Goal: Information Seeking & Learning: Learn about a topic

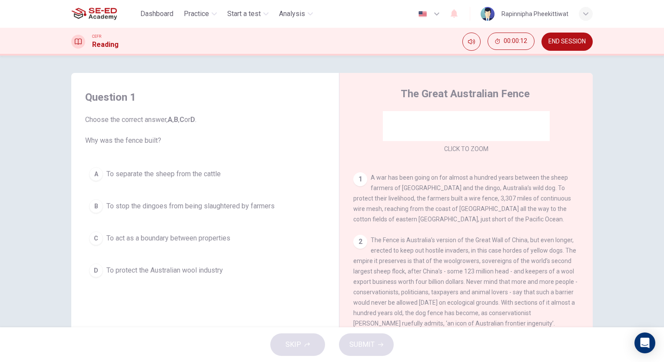
scroll to position [130, 0]
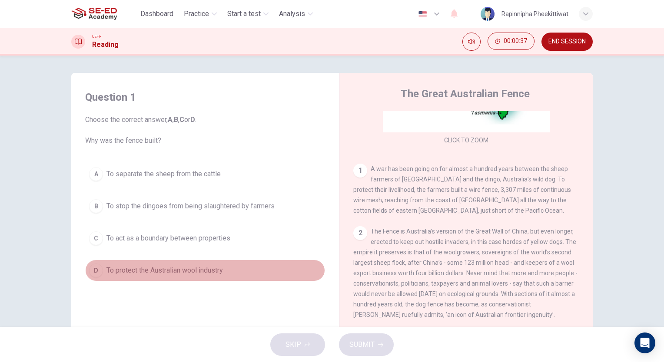
click at [179, 269] on span "To protect the Australian wool industry" at bounding box center [164, 270] width 116 height 10
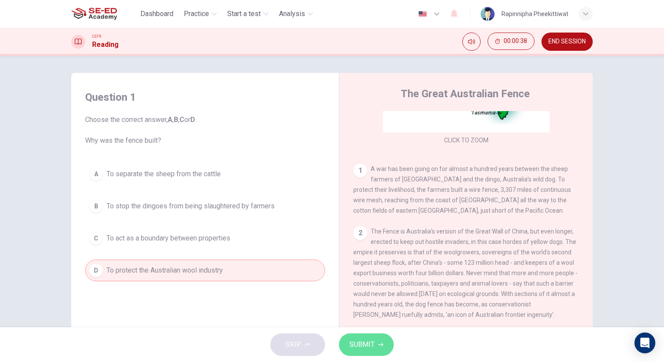
click at [359, 345] on span "SUBMIT" at bounding box center [361, 345] width 25 height 12
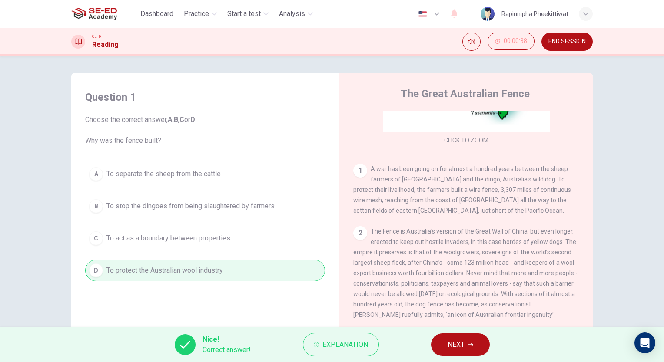
click at [442, 339] on button "NEXT" at bounding box center [460, 345] width 59 height 23
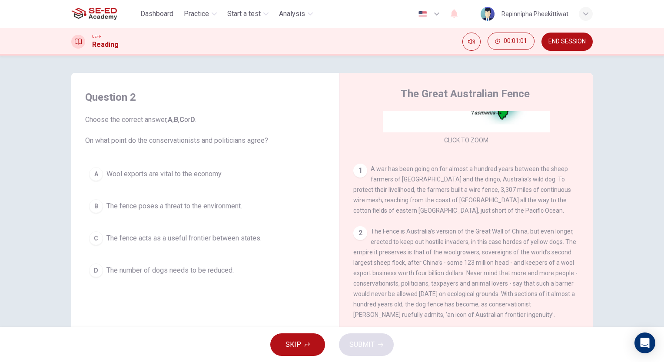
scroll to position [174, 0]
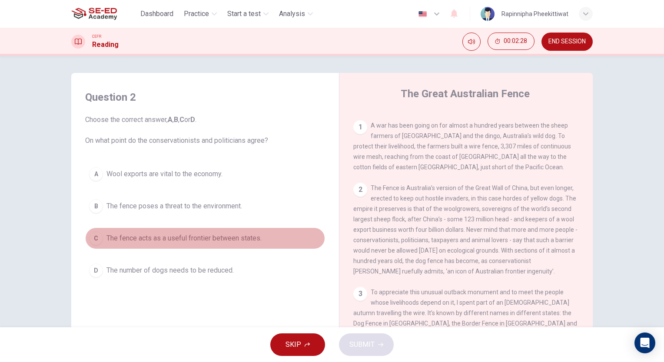
click at [227, 238] on span "The fence acts as a useful frontier between states." at bounding box center [183, 238] width 155 height 10
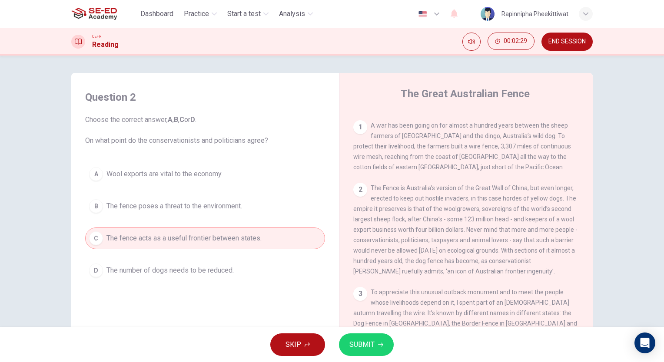
click at [351, 344] on span "SUBMIT" at bounding box center [361, 345] width 25 height 12
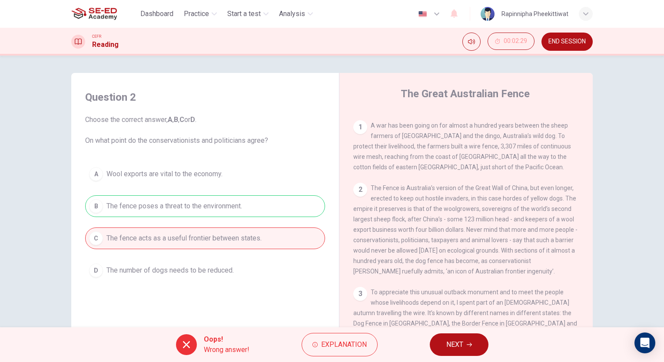
click at [351, 343] on span "Explanation" at bounding box center [344, 345] width 46 height 12
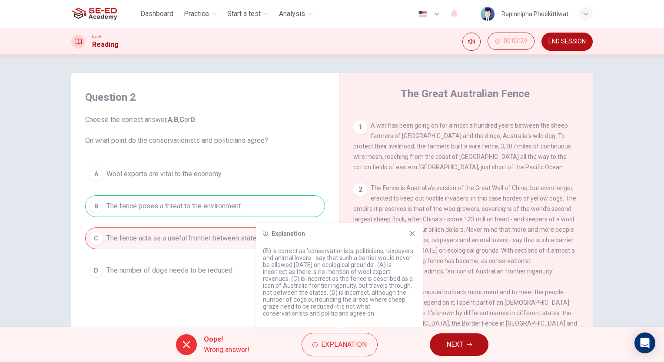
click at [213, 303] on div "Question 2 Choose the correct answer, A , B , C or D . On what point do the con…" at bounding box center [205, 228] width 254 height 293
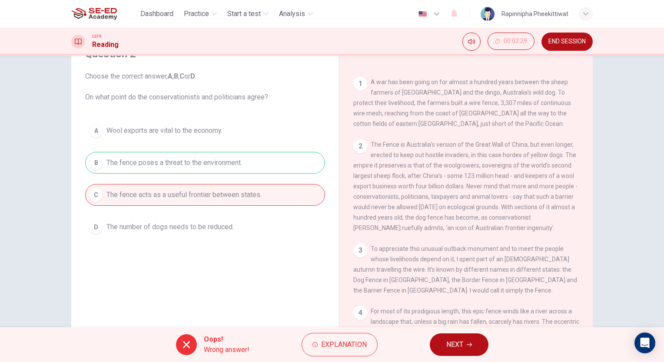
scroll to position [217, 0]
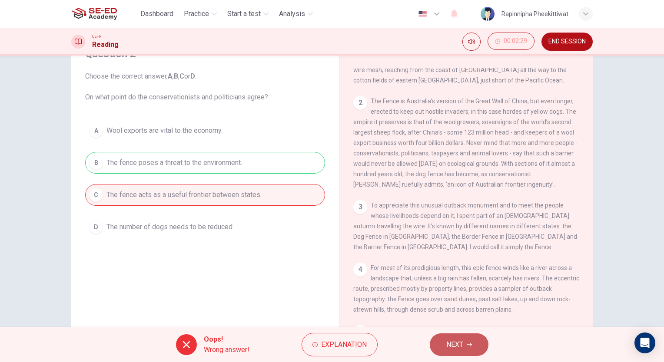
click at [464, 339] on button "NEXT" at bounding box center [459, 345] width 59 height 23
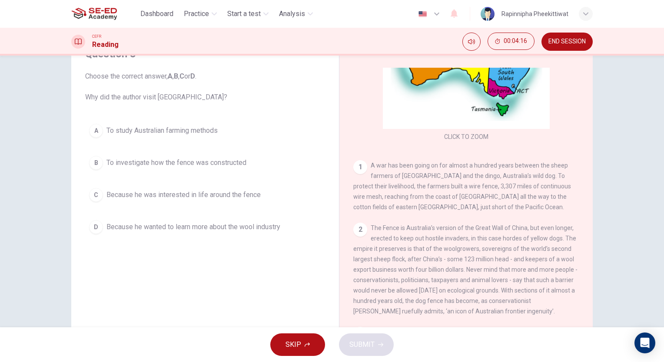
scroll to position [87, 0]
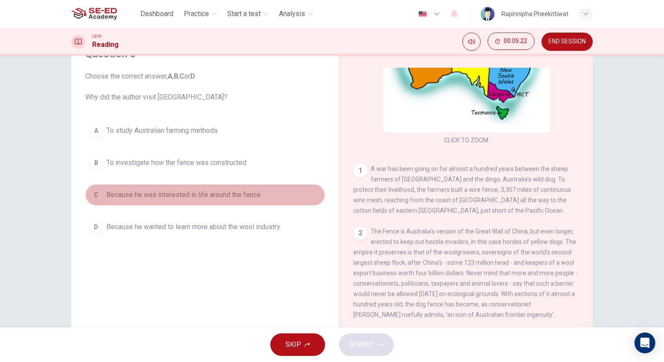
click at [180, 196] on span "Because he was interested in life around the fence" at bounding box center [183, 195] width 154 height 10
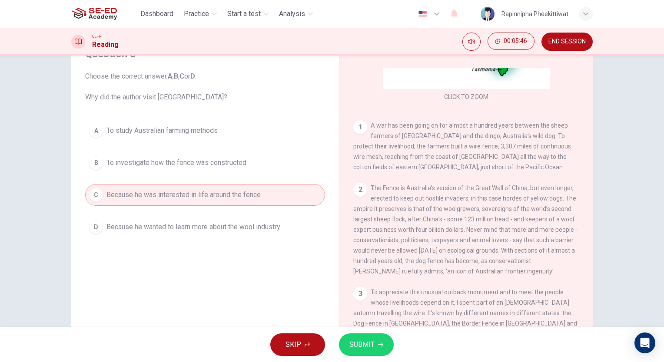
scroll to position [174, 0]
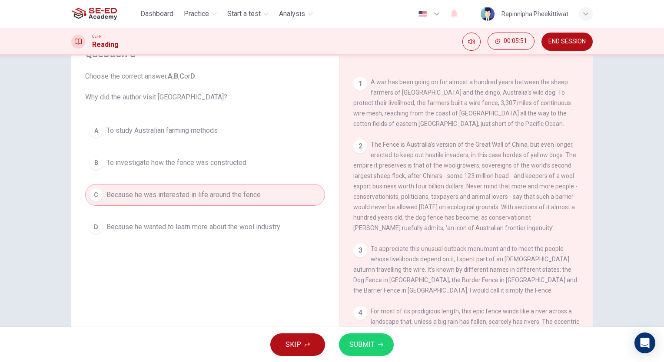
click at [394, 348] on div "SKIP SUBMIT" at bounding box center [332, 345] width 664 height 35
click at [375, 346] on button "SUBMIT" at bounding box center [366, 345] width 55 height 23
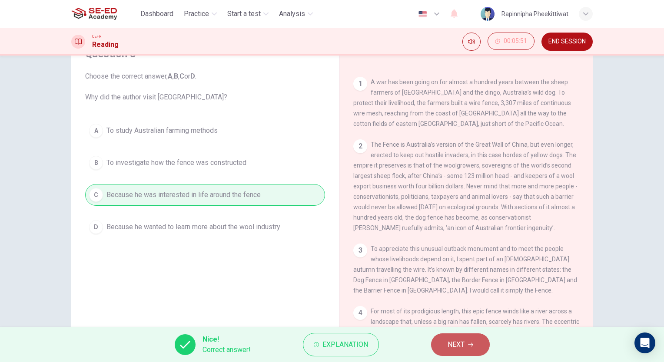
click at [459, 346] on span "NEXT" at bounding box center [455, 345] width 17 height 12
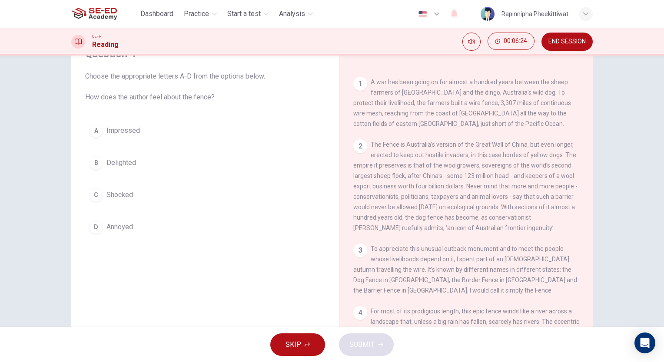
click at [103, 131] on button "A Impressed" at bounding box center [205, 131] width 240 height 22
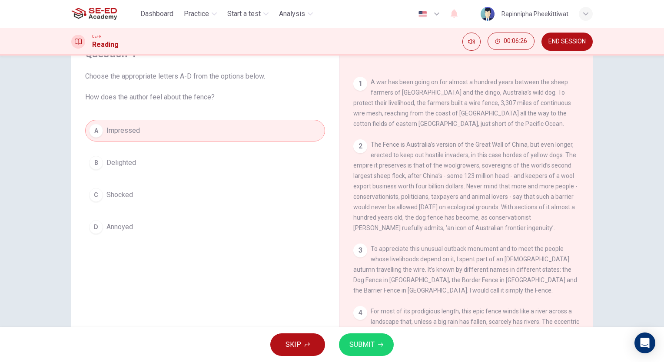
click at [368, 340] on span "SUBMIT" at bounding box center [361, 345] width 25 height 12
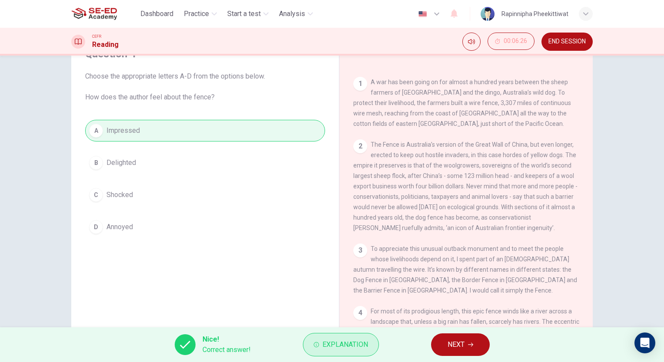
click at [356, 343] on span "Explanation" at bounding box center [345, 345] width 46 height 12
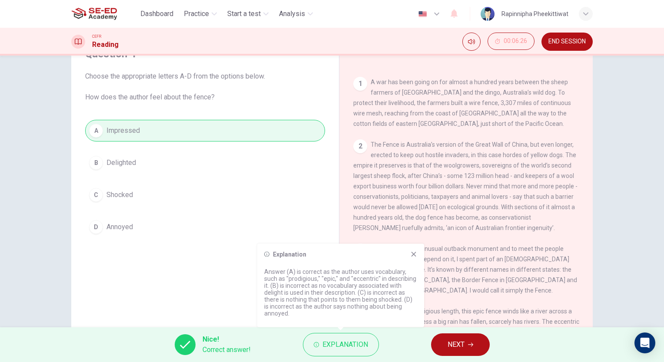
click at [455, 352] on button "NEXT" at bounding box center [460, 345] width 59 height 23
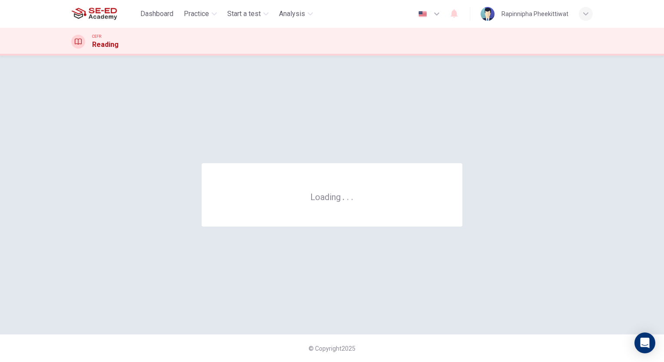
scroll to position [0, 0]
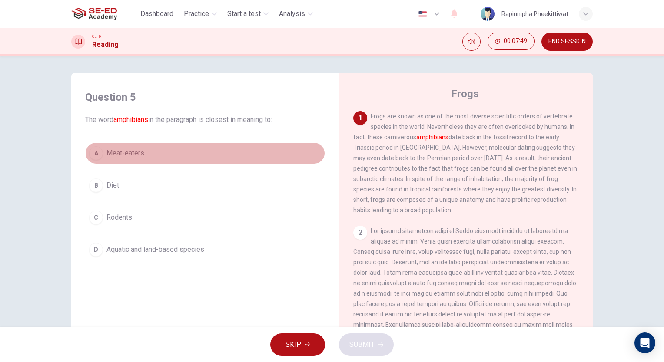
click at [126, 150] on span "Meat-eaters" at bounding box center [125, 153] width 38 height 10
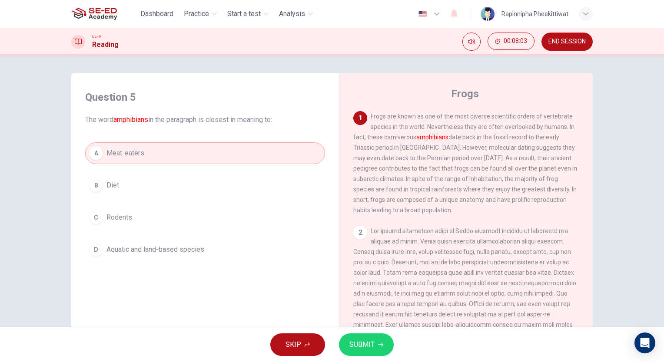
click at [356, 339] on span "SUBMIT" at bounding box center [361, 345] width 25 height 12
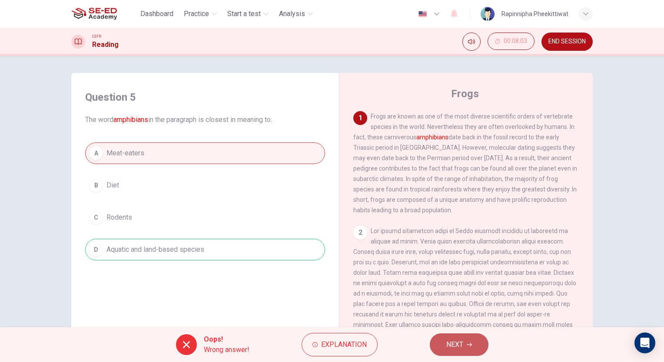
click at [464, 355] on button "NEXT" at bounding box center [459, 345] width 59 height 23
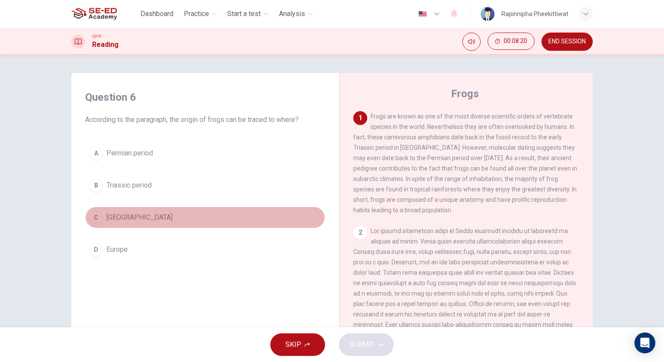
click at [120, 224] on button "C [GEOGRAPHIC_DATA]" at bounding box center [205, 218] width 240 height 22
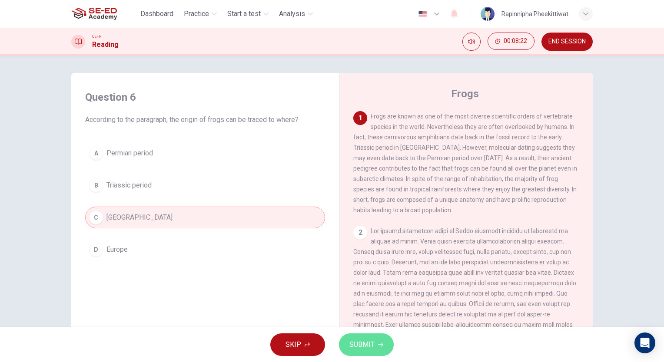
click at [376, 350] on button "SUBMIT" at bounding box center [366, 345] width 55 height 23
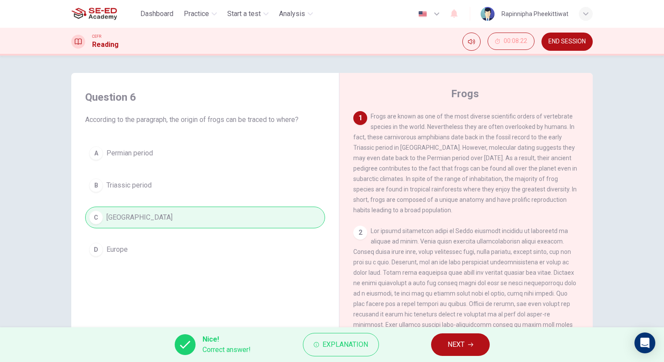
click at [467, 348] on button "NEXT" at bounding box center [460, 345] width 59 height 23
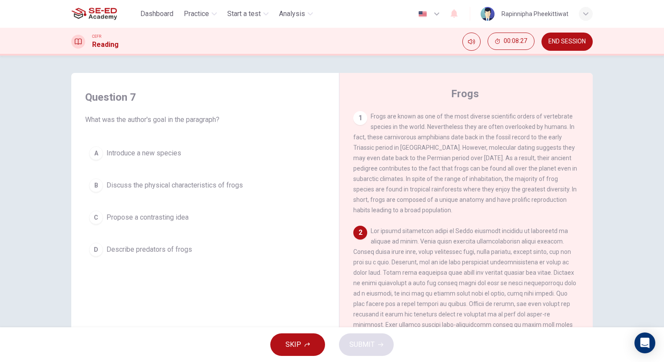
click at [183, 253] on span "Describe predators of frogs" at bounding box center [149, 250] width 86 height 10
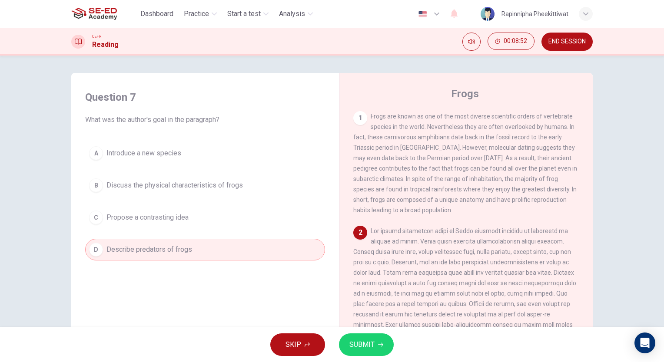
click at [170, 157] on span "Introduce a new species" at bounding box center [143, 153] width 75 height 10
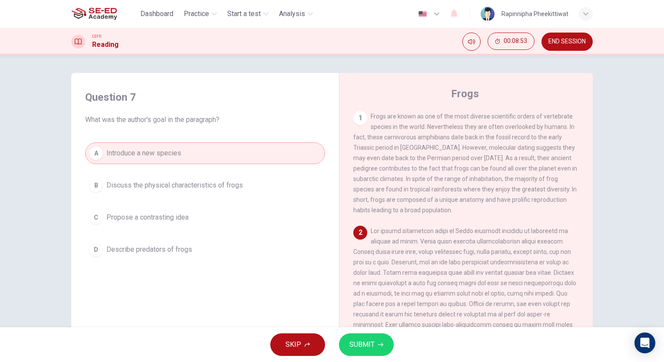
click at [172, 180] on span "Discuss the physical characteristics of frogs" at bounding box center [174, 185] width 136 height 10
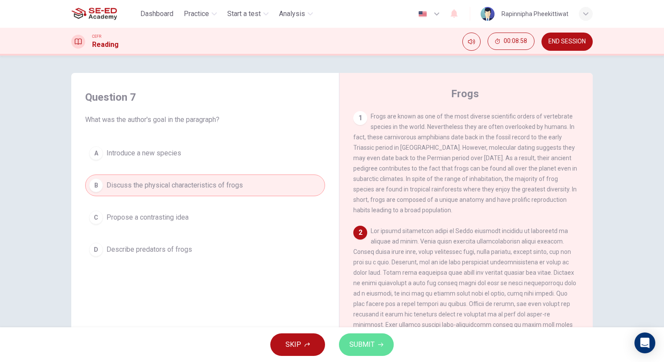
click at [367, 344] on span "SUBMIT" at bounding box center [361, 345] width 25 height 12
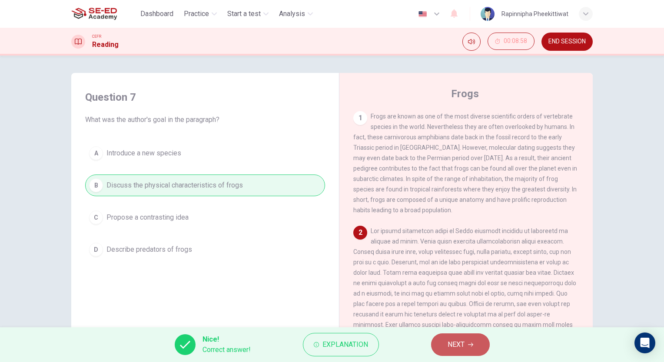
click at [471, 342] on button "NEXT" at bounding box center [460, 345] width 59 height 23
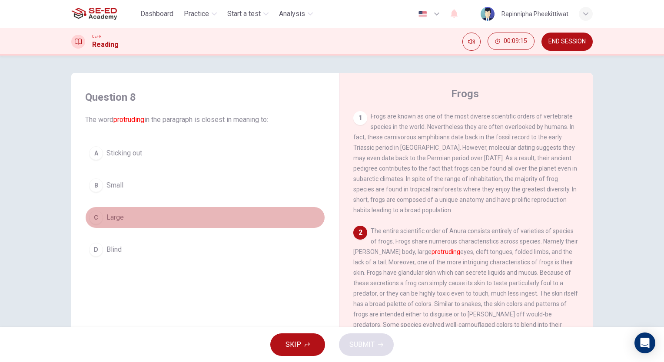
click at [142, 226] on button "C Large" at bounding box center [205, 218] width 240 height 22
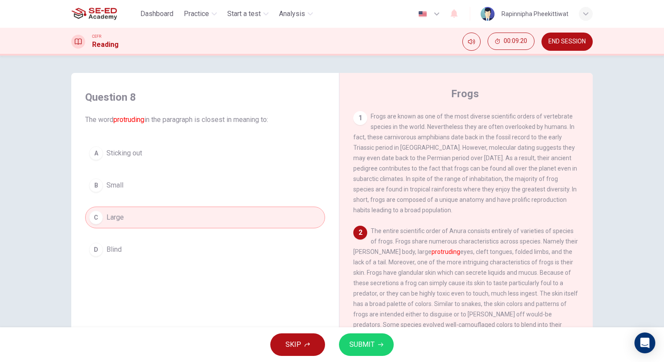
click at [136, 165] on div "A Sticking out B Small C Large D Blind" at bounding box center [205, 201] width 240 height 118
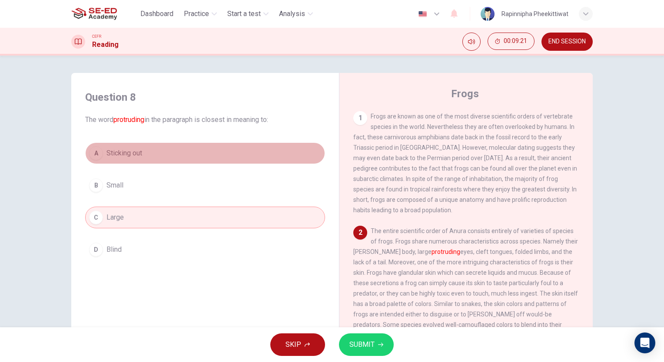
click at [138, 154] on span "Sticking out" at bounding box center [124, 153] width 36 height 10
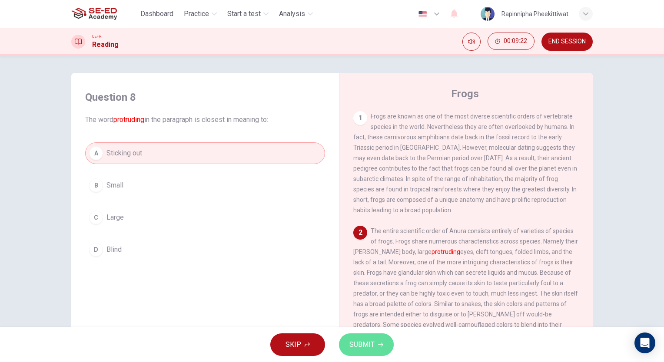
click at [372, 350] on span "SUBMIT" at bounding box center [361, 345] width 25 height 12
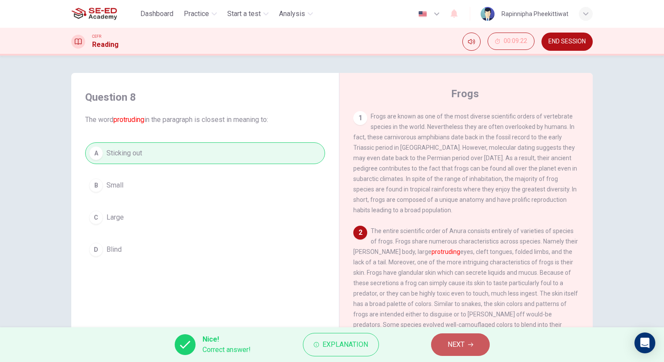
click at [461, 349] on span "NEXT" at bounding box center [455, 345] width 17 height 12
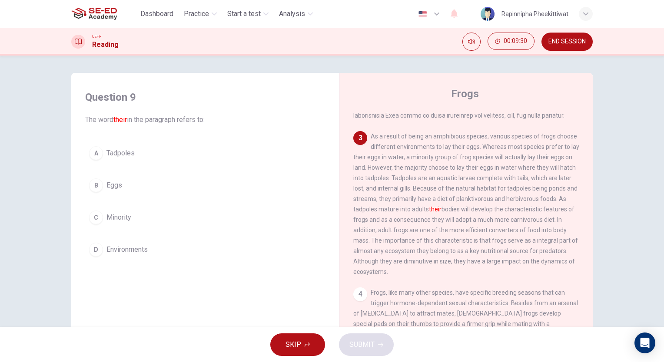
scroll to position [261, 0]
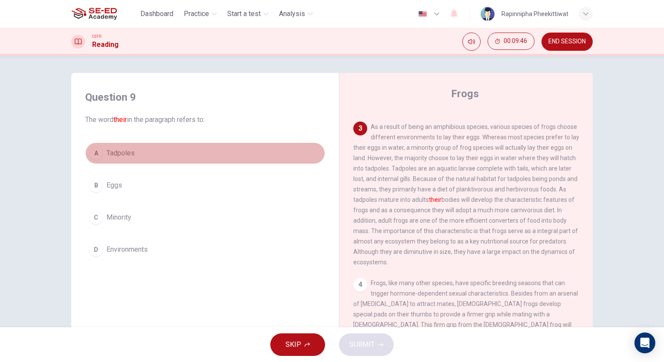
click at [121, 161] on button "A Tadpoles" at bounding box center [205, 153] width 240 height 22
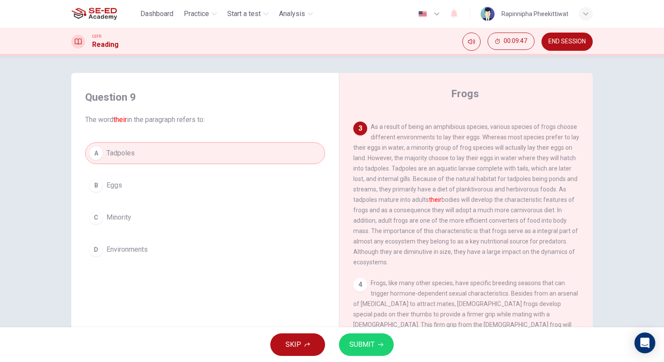
click at [383, 348] on button "SUBMIT" at bounding box center [366, 345] width 55 height 23
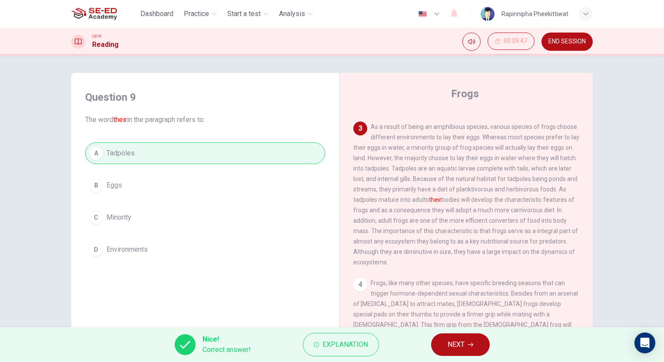
click at [469, 344] on icon "button" at bounding box center [470, 344] width 5 height 5
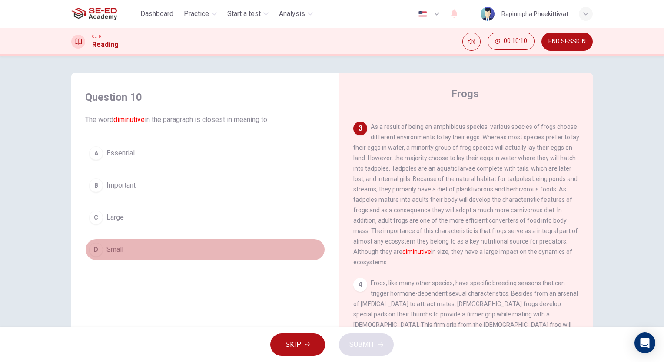
click at [111, 248] on span "Small" at bounding box center [114, 250] width 17 height 10
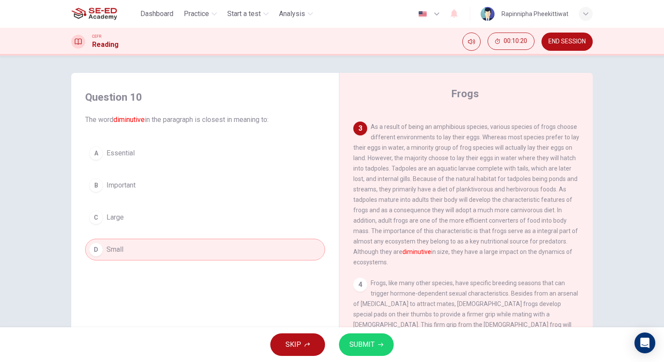
drag, startPoint x: 359, startPoint y: 331, endPoint x: 359, endPoint y: 340, distance: 8.7
click at [359, 331] on div "SKIP SUBMIT" at bounding box center [332, 345] width 664 height 35
click at [358, 341] on span "SUBMIT" at bounding box center [361, 345] width 25 height 12
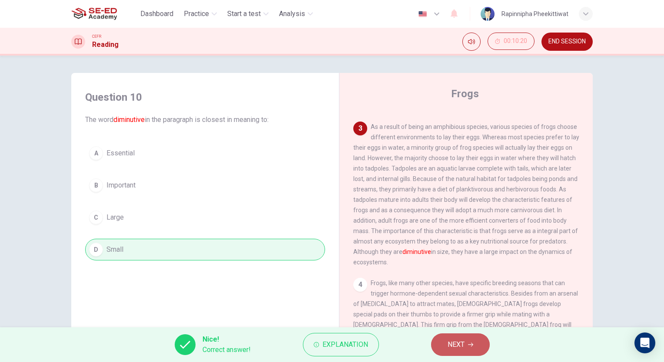
click at [439, 343] on button "NEXT" at bounding box center [460, 345] width 59 height 23
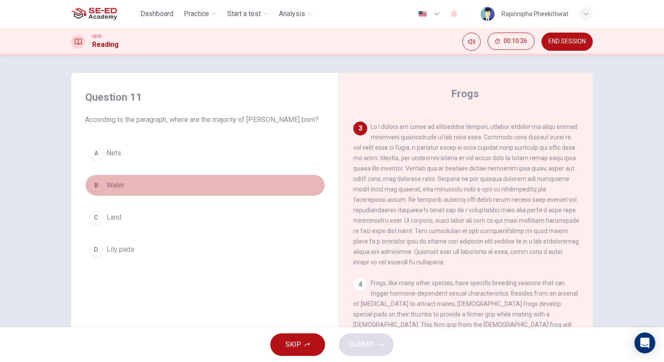
click at [122, 183] on button "B Water" at bounding box center [205, 186] width 240 height 22
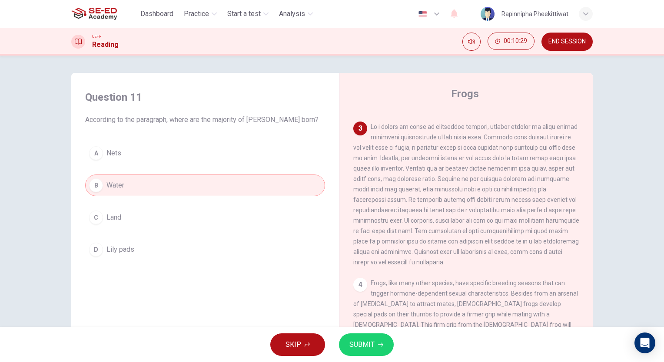
click at [365, 339] on span "SUBMIT" at bounding box center [361, 345] width 25 height 12
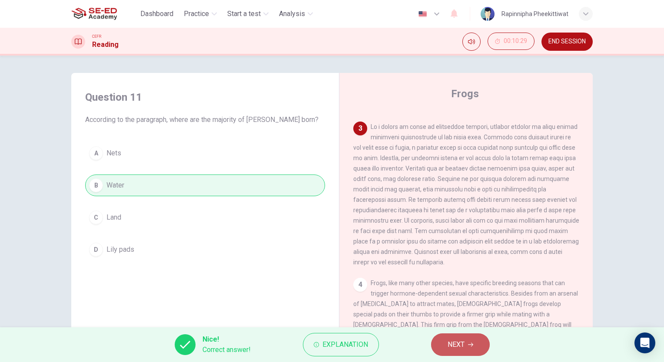
click at [445, 344] on button "NEXT" at bounding box center [460, 345] width 59 height 23
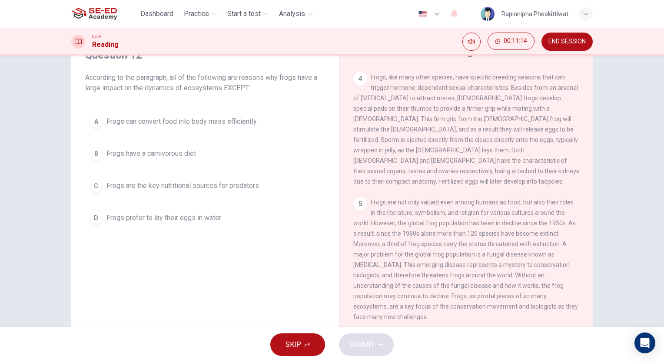
scroll to position [21, 0]
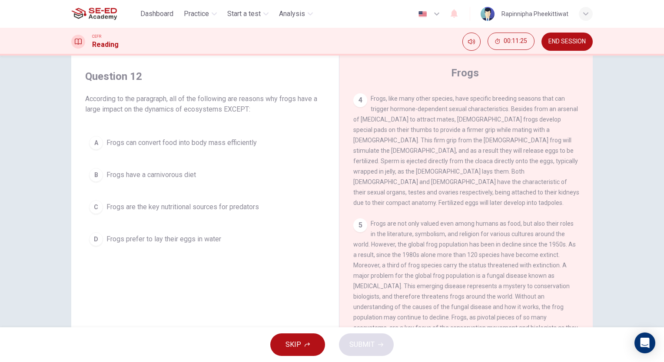
click at [171, 172] on span "Frogs have a carnivorous diet" at bounding box center [150, 175] width 89 height 10
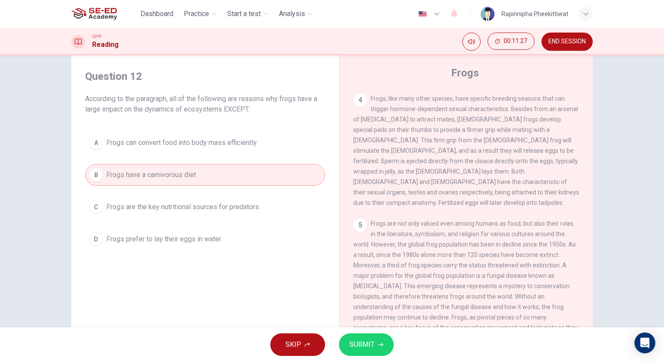
click at [369, 350] on span "SUBMIT" at bounding box center [361, 345] width 25 height 12
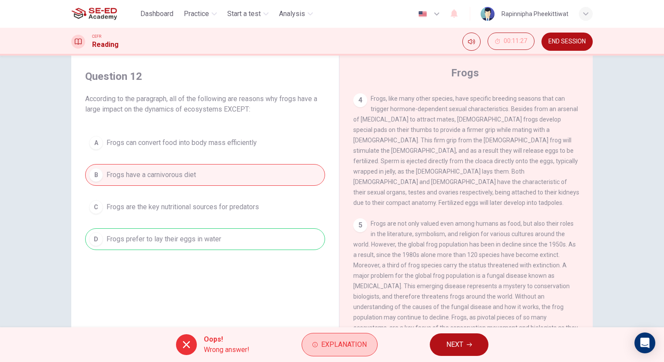
drag, startPoint x: 344, startPoint y: 331, endPoint x: 341, endPoint y: 335, distance: 5.3
click at [341, 335] on div "Oops! Wrong answer! Explanation NEXT" at bounding box center [332, 345] width 664 height 35
click at [341, 337] on button "Explanation" at bounding box center [339, 344] width 76 height 23
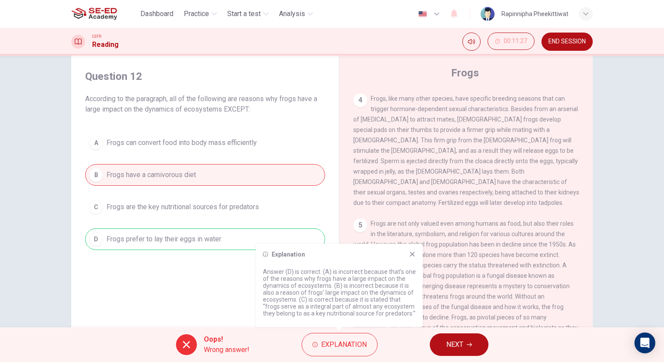
click at [472, 349] on button "NEXT" at bounding box center [459, 345] width 59 height 23
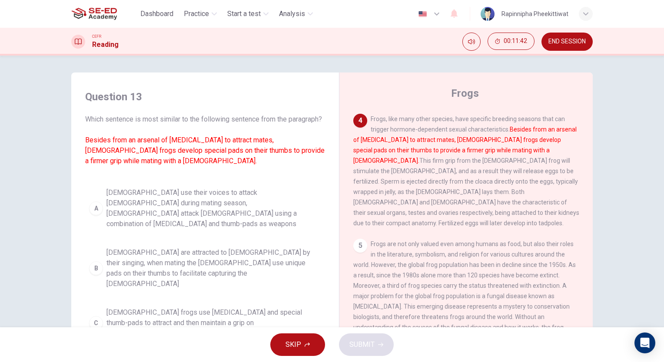
scroll to position [0, 0]
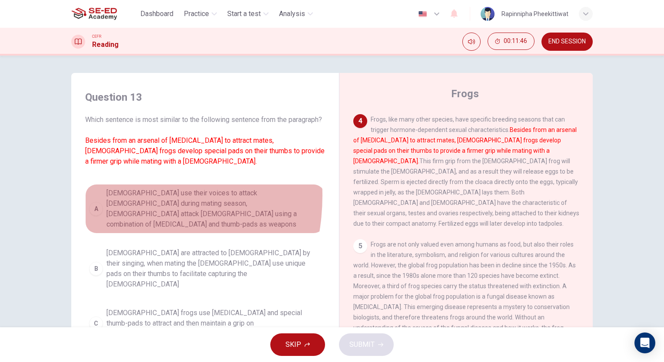
click at [96, 206] on button "A [DEMOGRAPHIC_DATA] use their voices to attack [DEMOGRAPHIC_DATA] during matin…" at bounding box center [205, 209] width 240 height 50
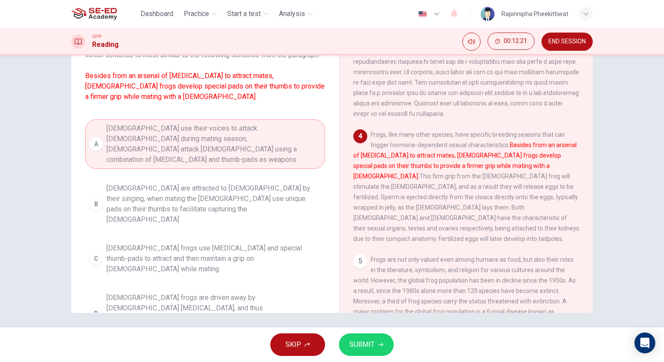
scroll to position [64, 0]
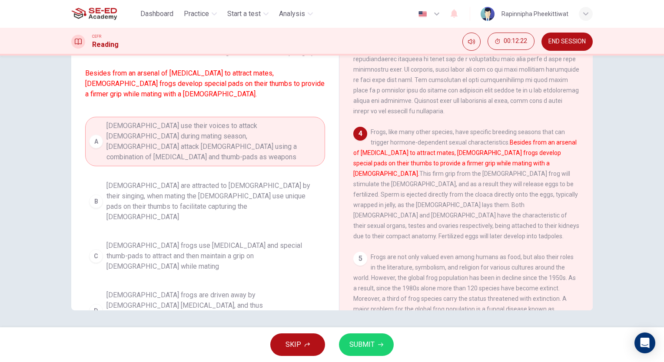
click at [369, 348] on span "SUBMIT" at bounding box center [361, 345] width 25 height 12
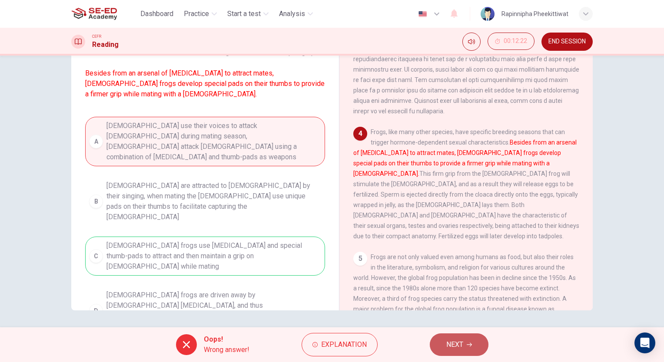
click at [477, 340] on button "NEXT" at bounding box center [459, 345] width 59 height 23
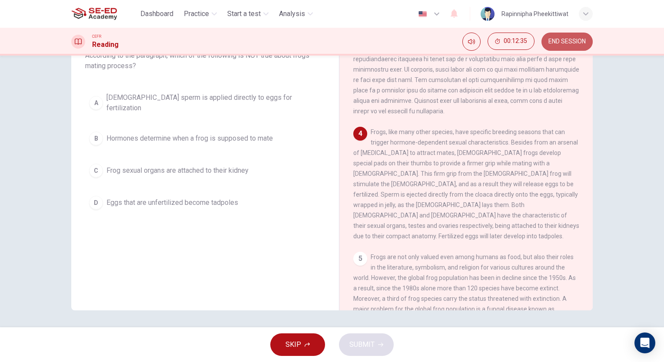
click at [568, 42] on span "END SESSION" at bounding box center [566, 41] width 37 height 7
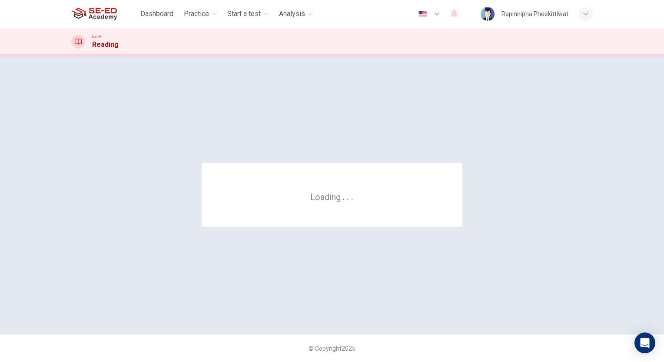
scroll to position [0, 0]
